Goal: Find specific page/section: Find specific page/section

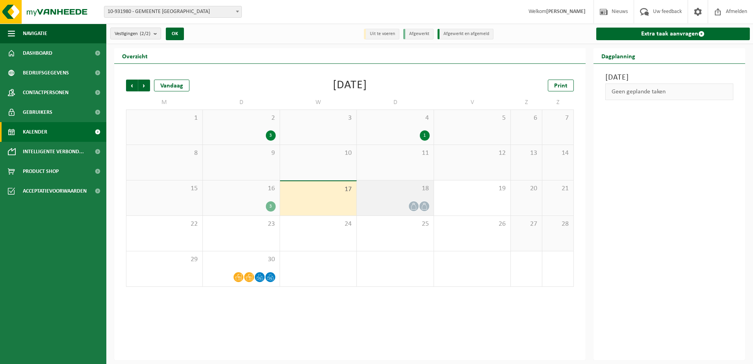
click at [413, 205] on icon at bounding box center [413, 206] width 7 height 7
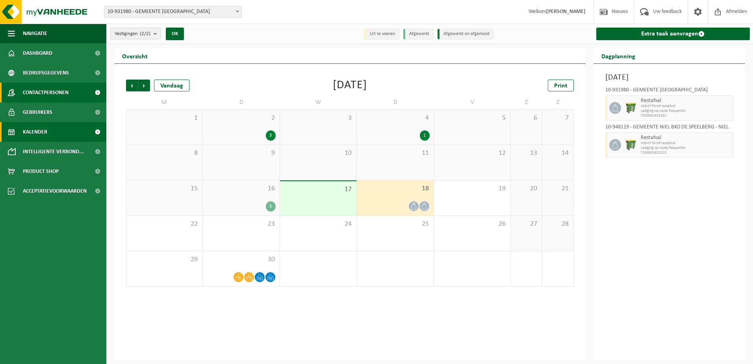
click at [55, 88] on span "Contactpersonen" at bounding box center [46, 93] width 46 height 20
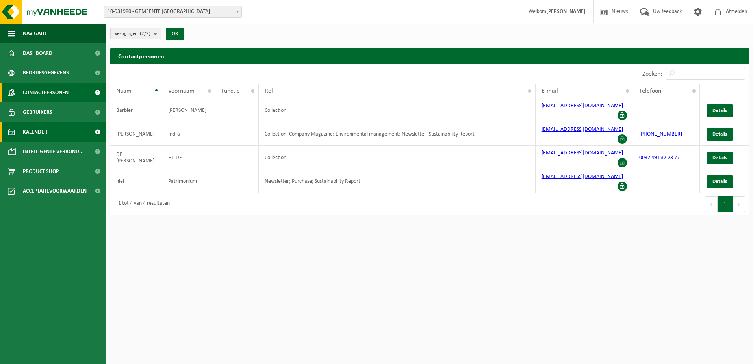
click at [53, 131] on link "Kalender" at bounding box center [53, 132] width 106 height 20
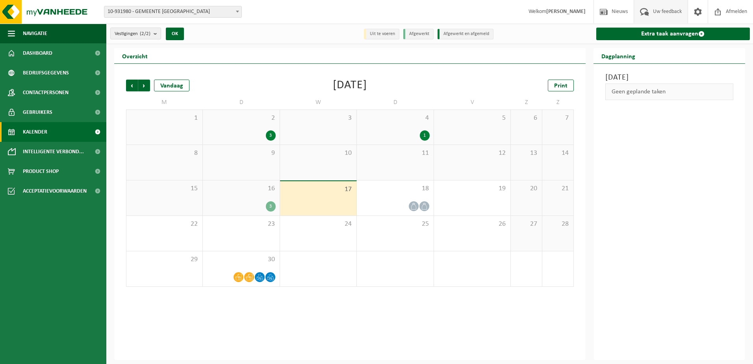
click at [670, 11] on span "Uw feedback" at bounding box center [667, 11] width 33 height 23
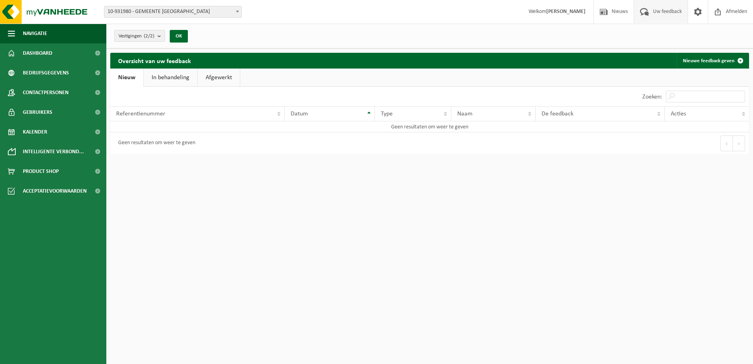
click at [153, 75] on link "In behandeling" at bounding box center [171, 78] width 54 height 18
click at [215, 76] on link "Afgewerkt" at bounding box center [220, 78] width 42 height 18
click at [131, 76] on link "Nieuw" at bounding box center [126, 78] width 32 height 18
click at [609, 11] on span "Nieuws" at bounding box center [619, 11] width 20 height 23
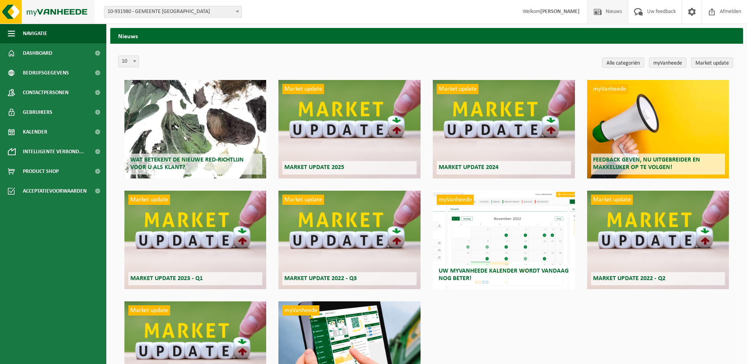
click at [76, 10] on img at bounding box center [47, 12] width 94 height 24
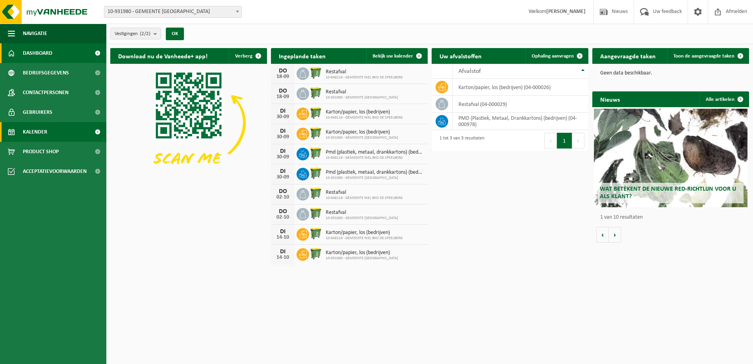
click at [47, 132] on span "Kalender" at bounding box center [35, 132] width 24 height 20
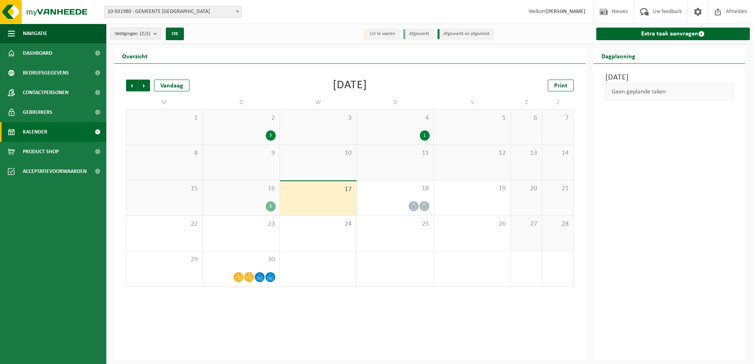
click at [239, 195] on div "16 3" at bounding box center [241, 197] width 76 height 35
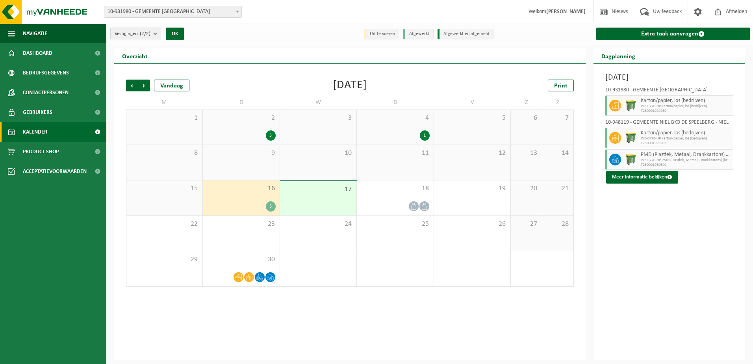
click at [699, 241] on div "[DATE] 10-931980 - GEMEENTE NIEL - [GEOGRAPHIC_DATA]/papier, los (bedrijven) WB…" at bounding box center [669, 212] width 152 height 296
click at [406, 193] on div "18" at bounding box center [395, 197] width 76 height 35
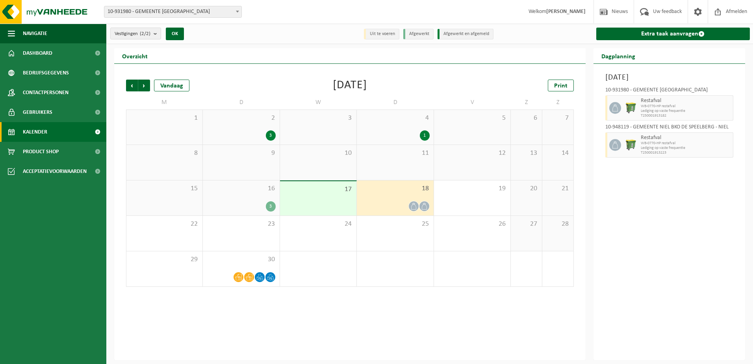
click at [260, 193] on div "16 3" at bounding box center [241, 197] width 76 height 35
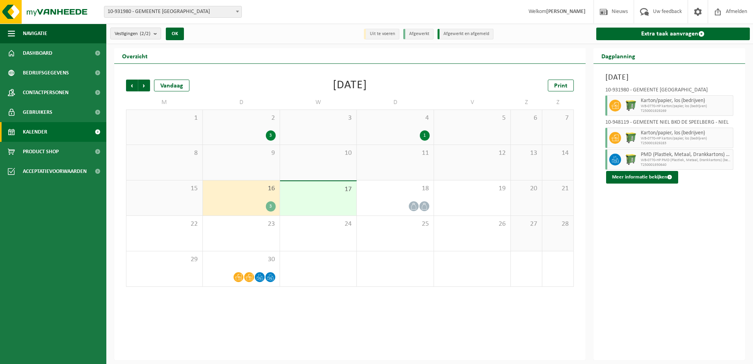
click at [254, 198] on div "16 3" at bounding box center [241, 197] width 76 height 35
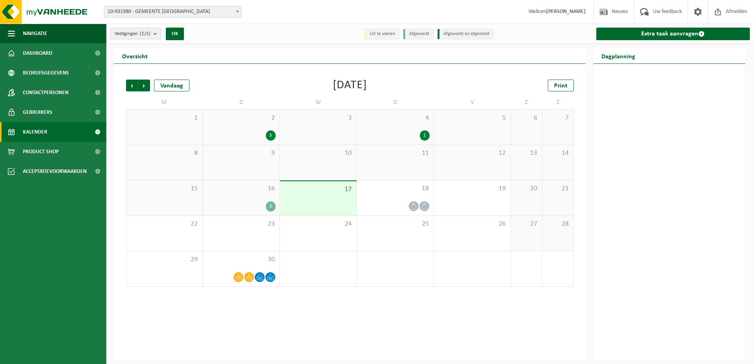
click at [251, 195] on div "16 3" at bounding box center [241, 197] width 76 height 35
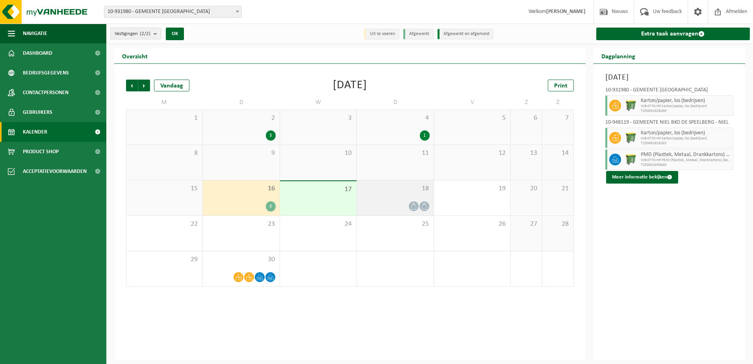
click at [393, 190] on span "18" at bounding box center [395, 188] width 69 height 9
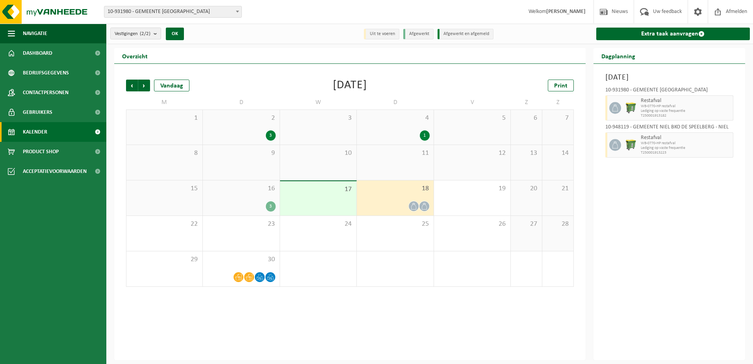
click at [256, 196] on div "16 3" at bounding box center [241, 197] width 76 height 35
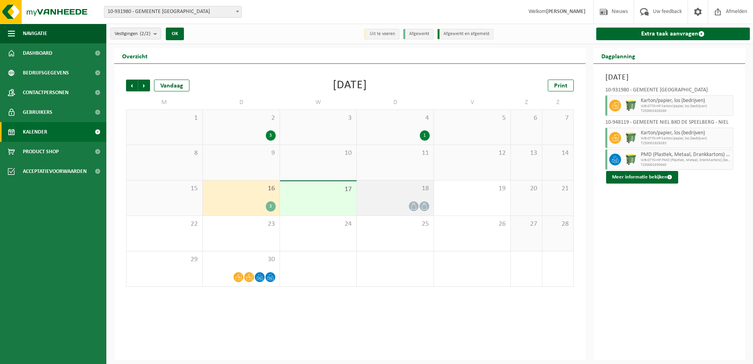
click at [390, 195] on div "18" at bounding box center [395, 197] width 76 height 35
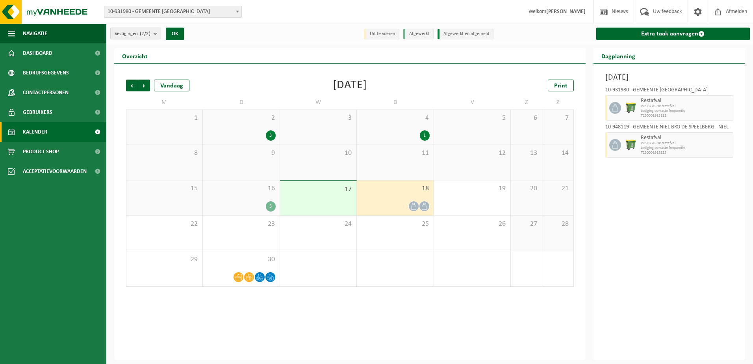
click at [239, 198] on div "16 3" at bounding box center [241, 197] width 76 height 35
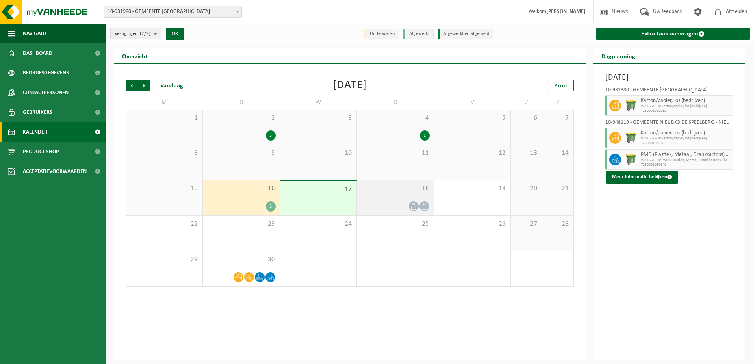
click at [391, 186] on span "18" at bounding box center [395, 188] width 69 height 9
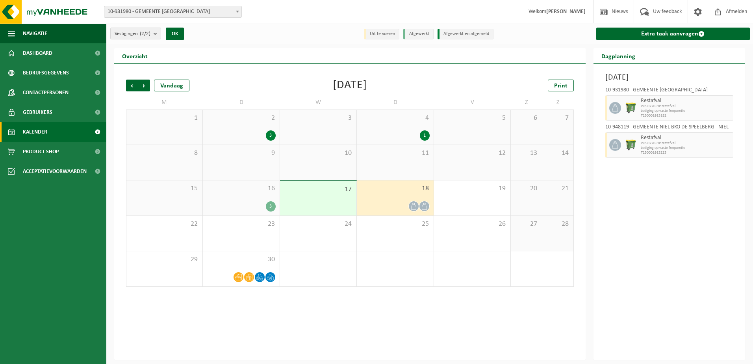
click at [226, 193] on div "16 3" at bounding box center [241, 197] width 76 height 35
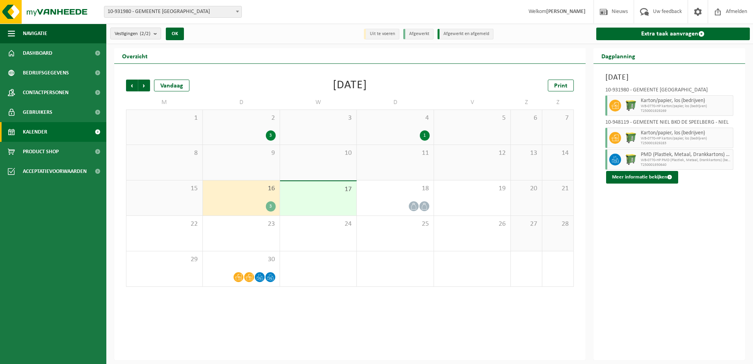
click at [414, 124] on div "4 1" at bounding box center [395, 127] width 76 height 35
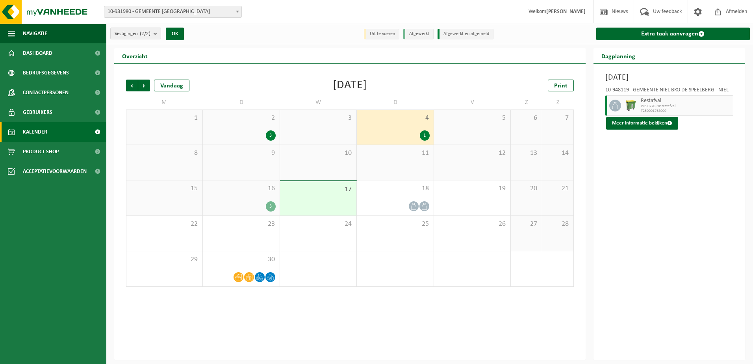
click at [244, 194] on div "16 3" at bounding box center [241, 197] width 76 height 35
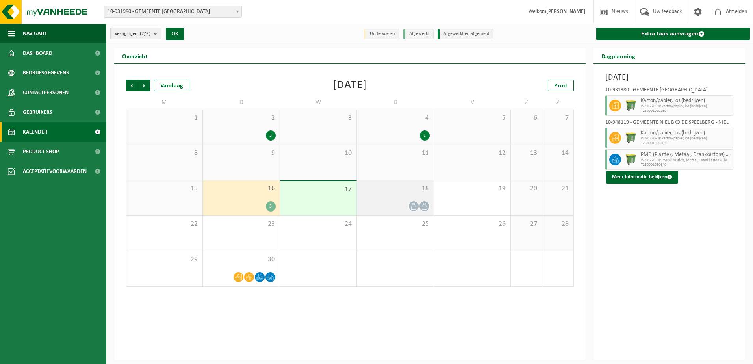
click at [425, 189] on span "18" at bounding box center [395, 188] width 69 height 9
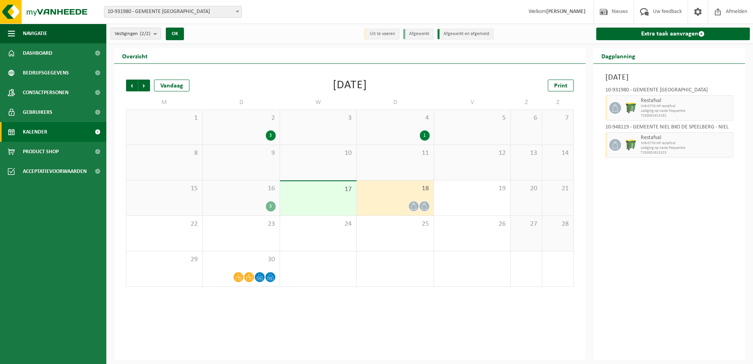
click at [394, 189] on span "18" at bounding box center [395, 188] width 69 height 9
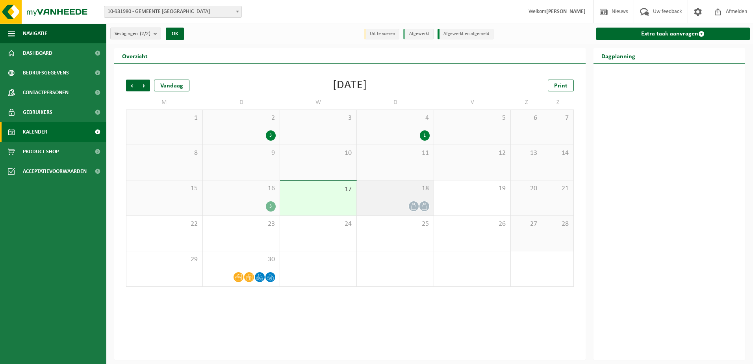
click at [393, 191] on span "18" at bounding box center [395, 188] width 69 height 9
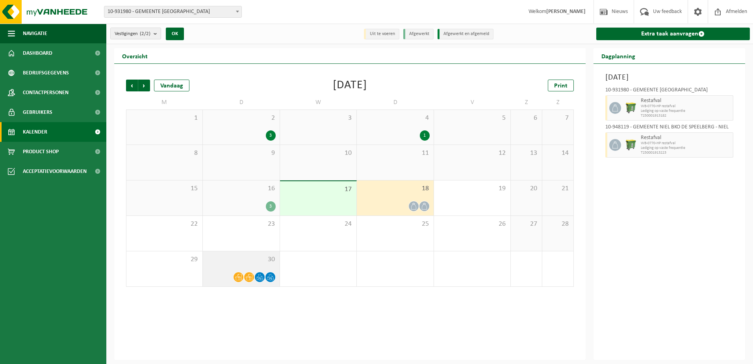
click at [244, 264] on div "30" at bounding box center [241, 268] width 76 height 35
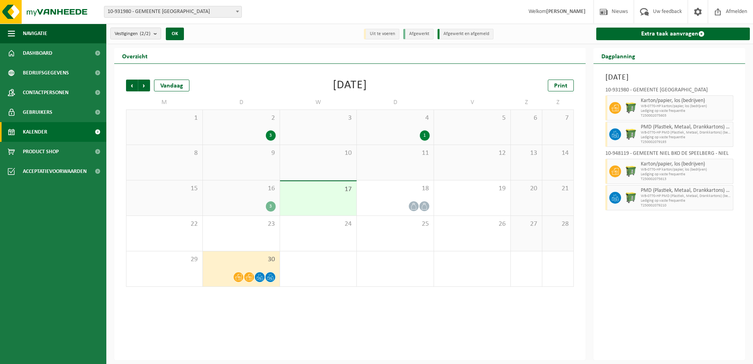
click at [254, 196] on div "16 3" at bounding box center [241, 197] width 76 height 35
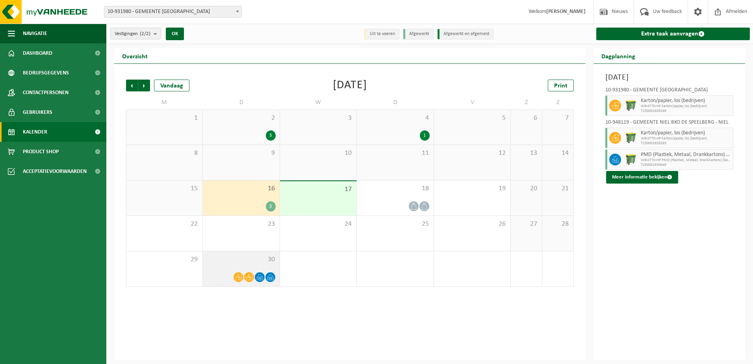
click at [216, 272] on div at bounding box center [241, 277] width 69 height 11
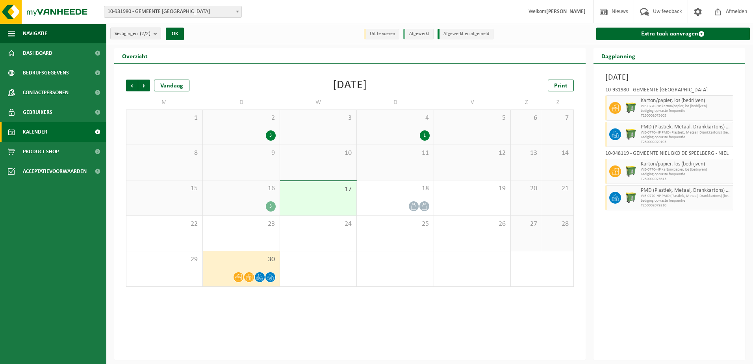
click at [236, 206] on div "3" at bounding box center [241, 206] width 69 height 10
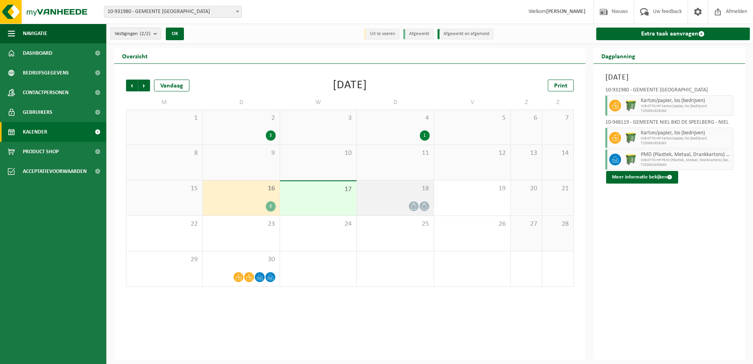
click at [389, 188] on span "18" at bounding box center [395, 188] width 69 height 9
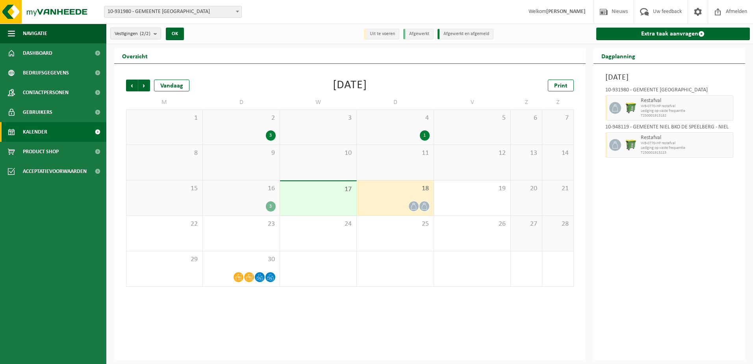
click at [241, 198] on div "16 3" at bounding box center [241, 197] width 76 height 35
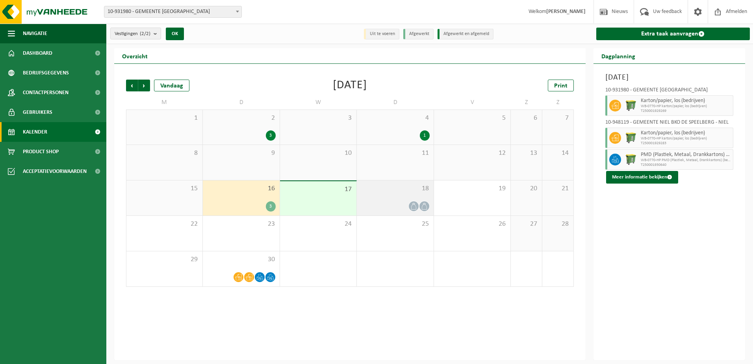
click at [415, 184] on span "18" at bounding box center [395, 188] width 69 height 9
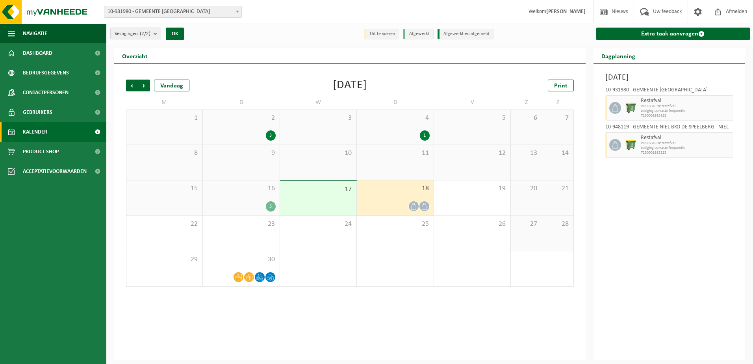
click at [260, 196] on div "16 3" at bounding box center [241, 197] width 76 height 35
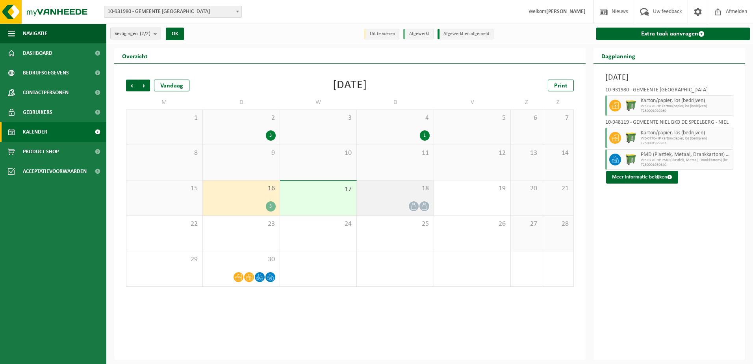
click at [372, 196] on div "18" at bounding box center [395, 197] width 76 height 35
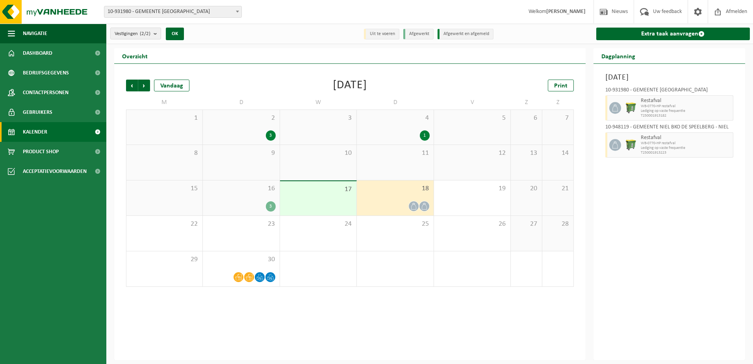
click at [245, 195] on div "16 3" at bounding box center [241, 197] width 76 height 35
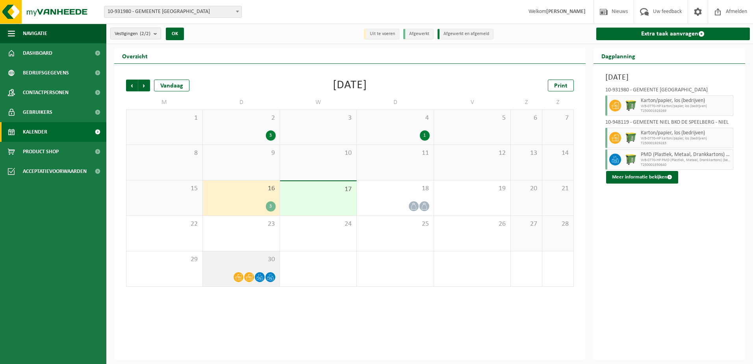
click at [250, 263] on div "30" at bounding box center [241, 268] width 76 height 35
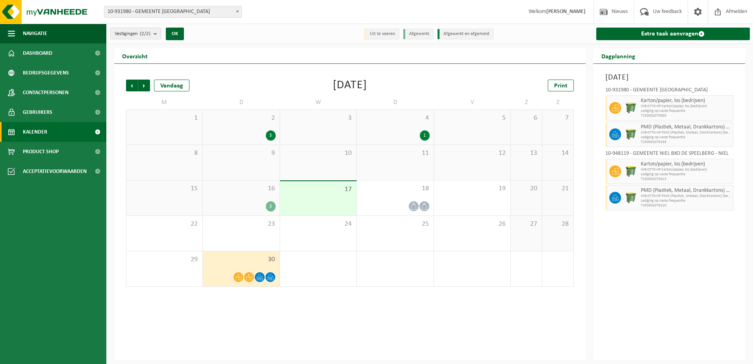
click at [250, 200] on div "16 3" at bounding box center [241, 197] width 76 height 35
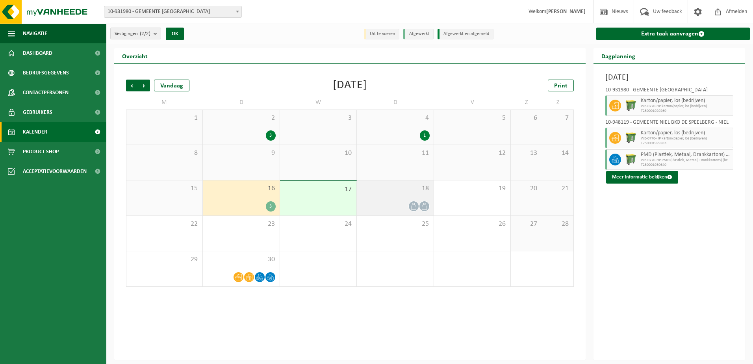
click at [382, 193] on div "18" at bounding box center [395, 197] width 76 height 35
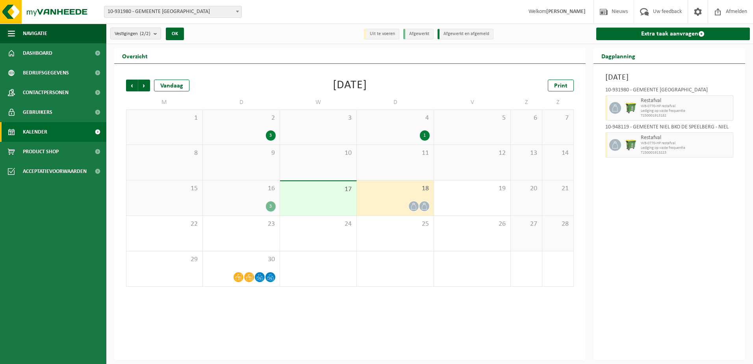
click at [242, 193] on div "16 3" at bounding box center [241, 197] width 76 height 35
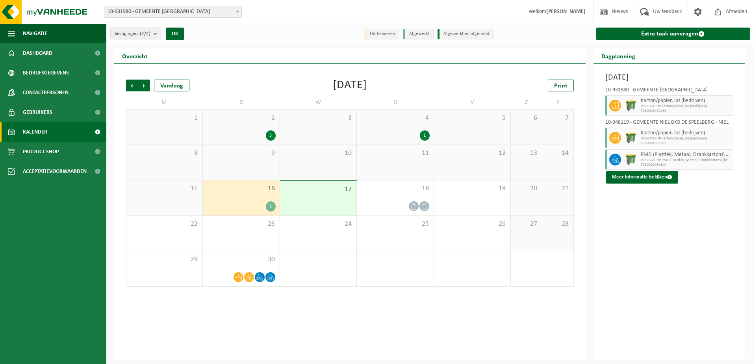
click at [262, 200] on div "16 3" at bounding box center [241, 197] width 76 height 35
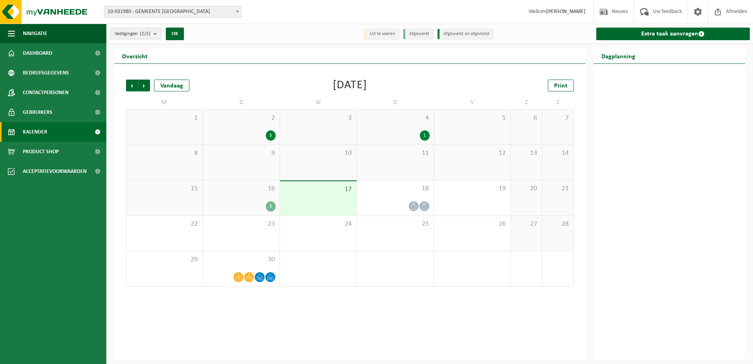
click at [258, 196] on div "16 3" at bounding box center [241, 197] width 76 height 35
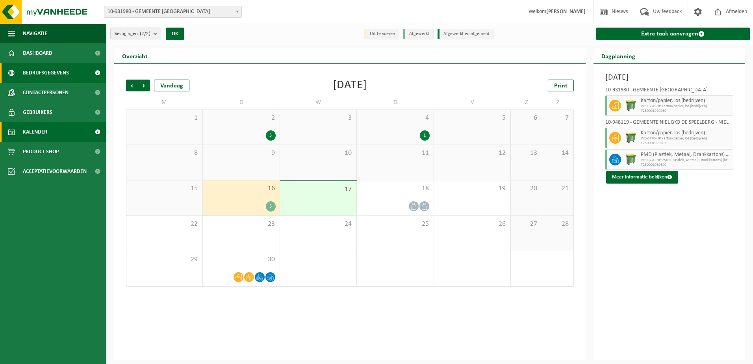
click at [54, 71] on span "Bedrijfsgegevens" at bounding box center [46, 73] width 46 height 20
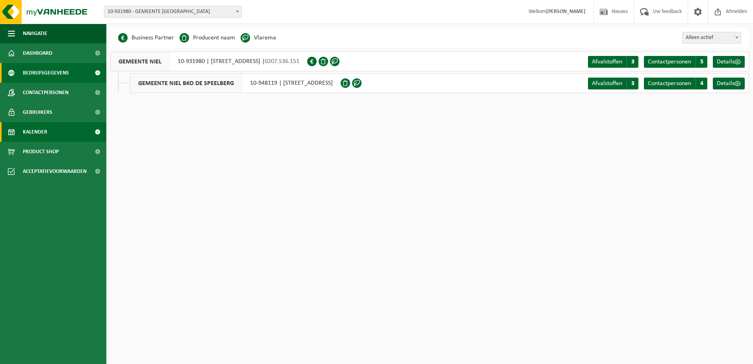
click at [51, 128] on link "Kalender" at bounding box center [53, 132] width 106 height 20
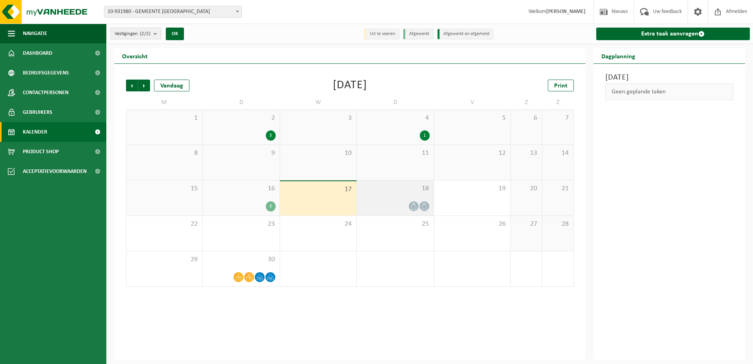
click at [400, 189] on span "18" at bounding box center [395, 188] width 69 height 9
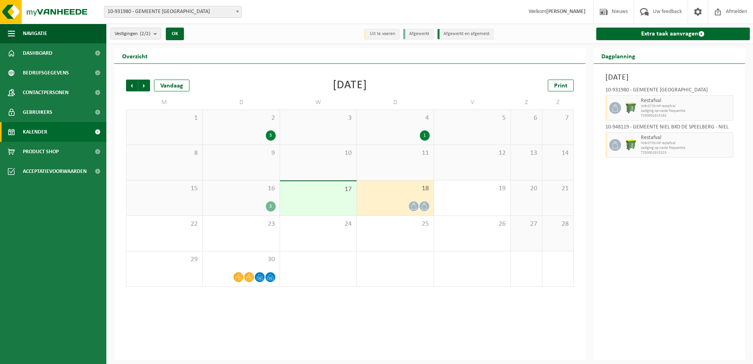
click at [240, 191] on span "16" at bounding box center [241, 188] width 69 height 9
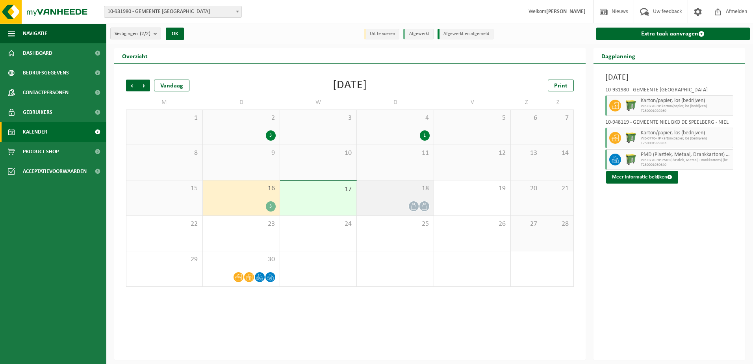
click at [379, 194] on div "18" at bounding box center [395, 197] width 76 height 35
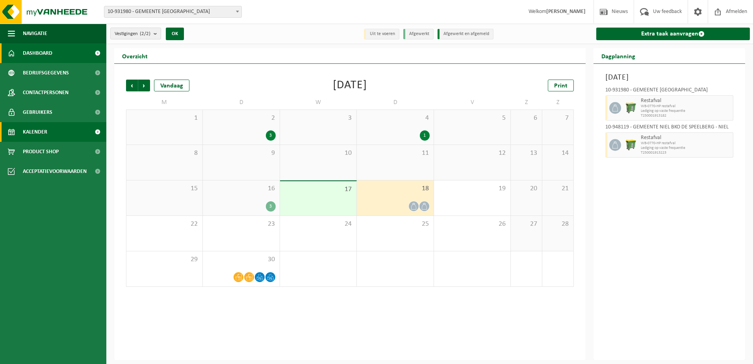
click at [44, 51] on span "Dashboard" at bounding box center [38, 53] width 30 height 20
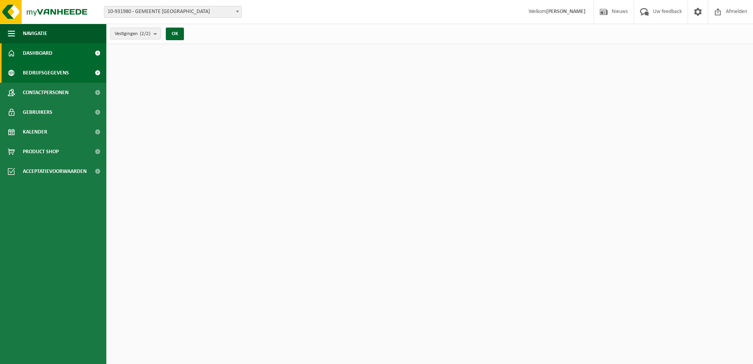
click at [46, 70] on span "Bedrijfsgegevens" at bounding box center [46, 73] width 46 height 20
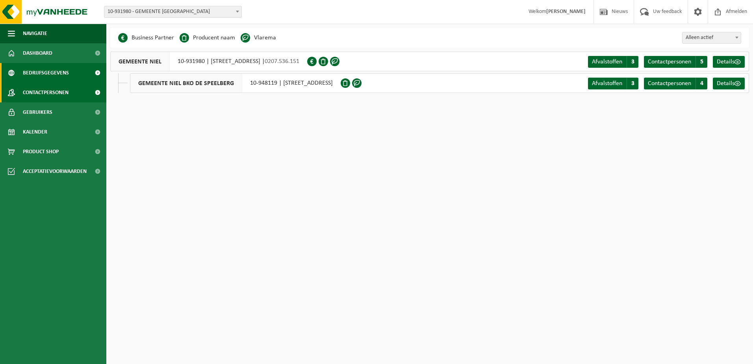
click at [61, 91] on span "Contactpersonen" at bounding box center [46, 93] width 46 height 20
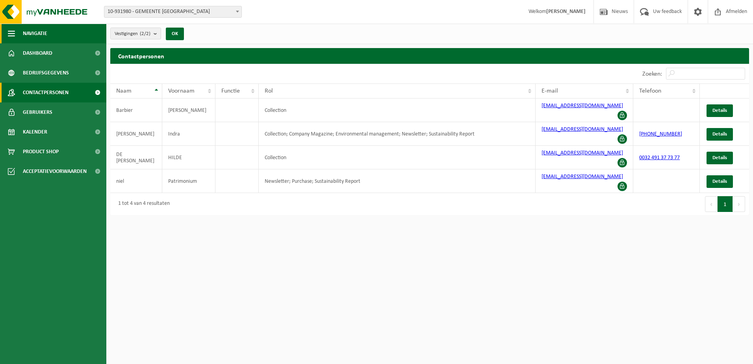
click at [37, 35] on span "Navigatie" at bounding box center [35, 34] width 24 height 20
